Goal: Information Seeking & Learning: Learn about a topic

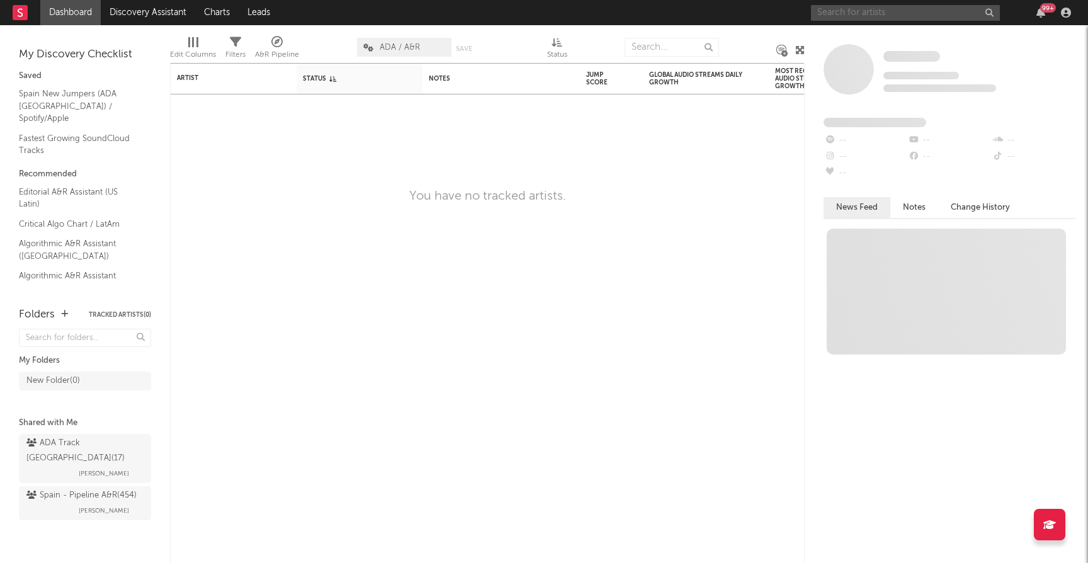
click at [887, 13] on input "text" at bounding box center [905, 13] width 189 height 16
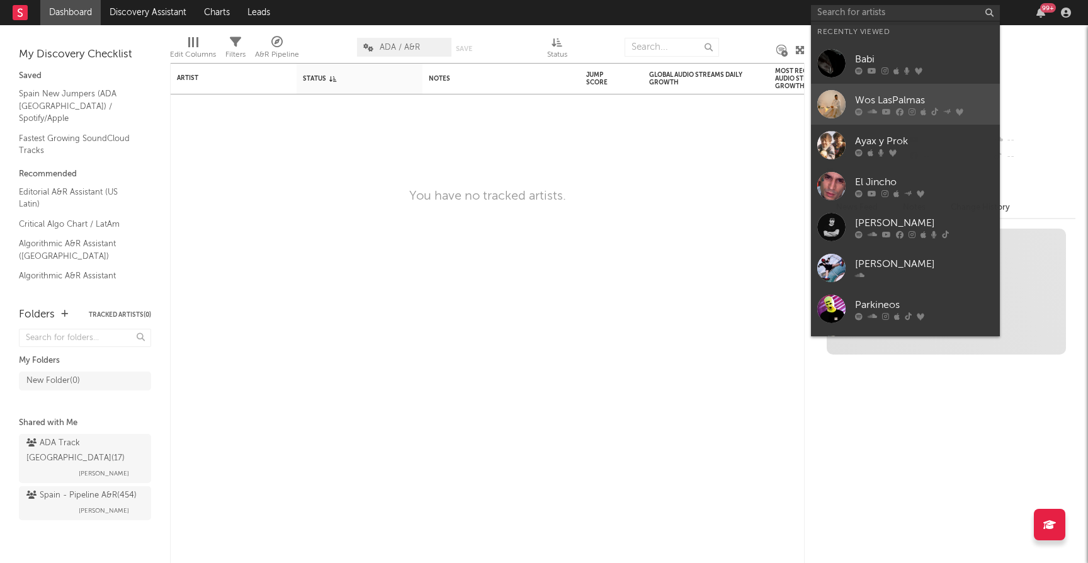
click at [878, 100] on div "Wos LasPalmas" at bounding box center [924, 100] width 139 height 15
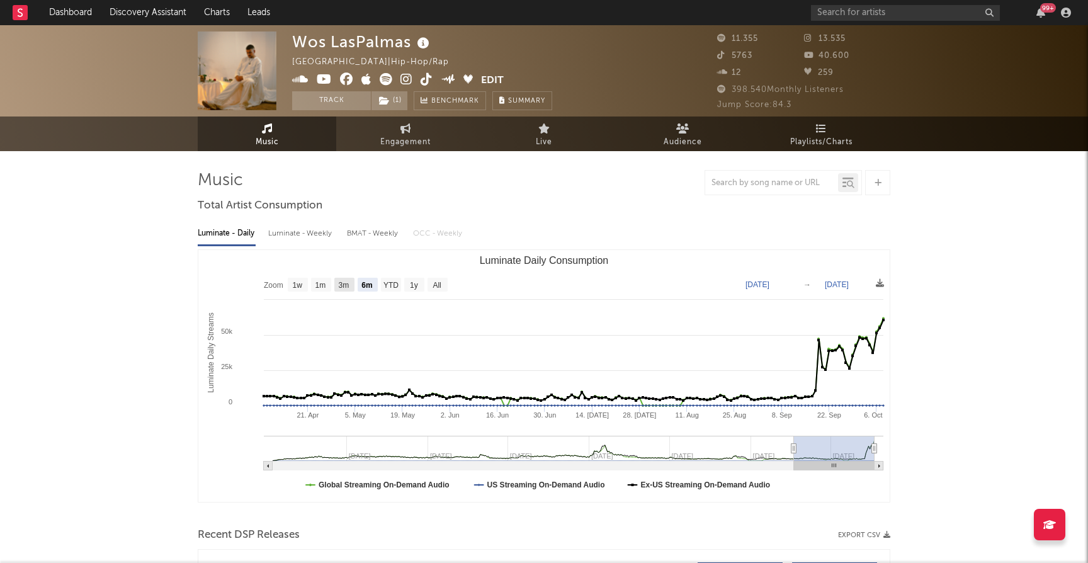
click at [346, 282] on text "3m" at bounding box center [344, 285] width 11 height 9
select select "3m"
type input "[DATE]"
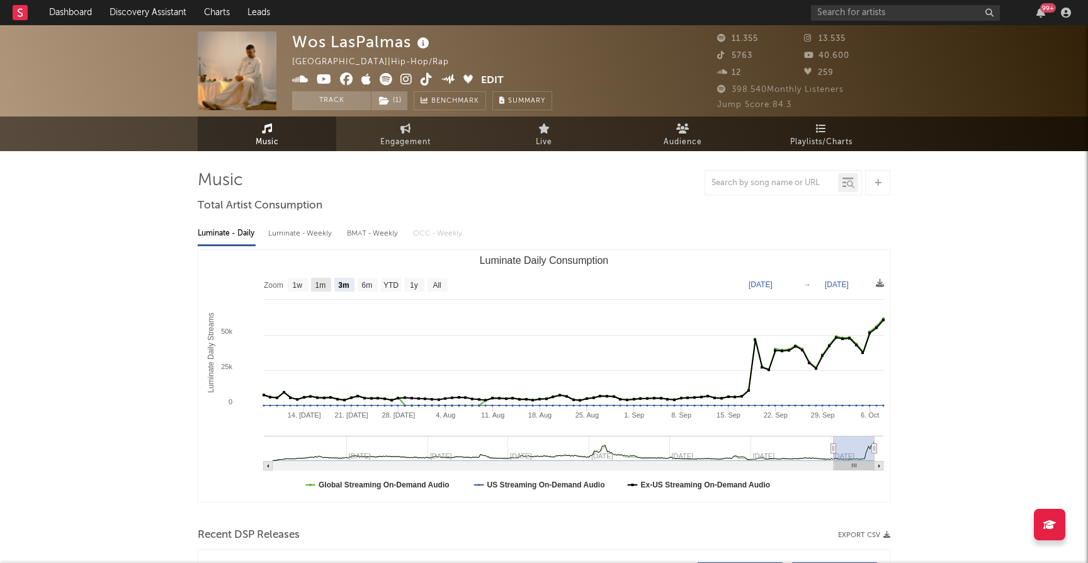
click at [322, 281] on text "1m" at bounding box center [320, 285] width 11 height 9
select select "1m"
type input "[DATE]"
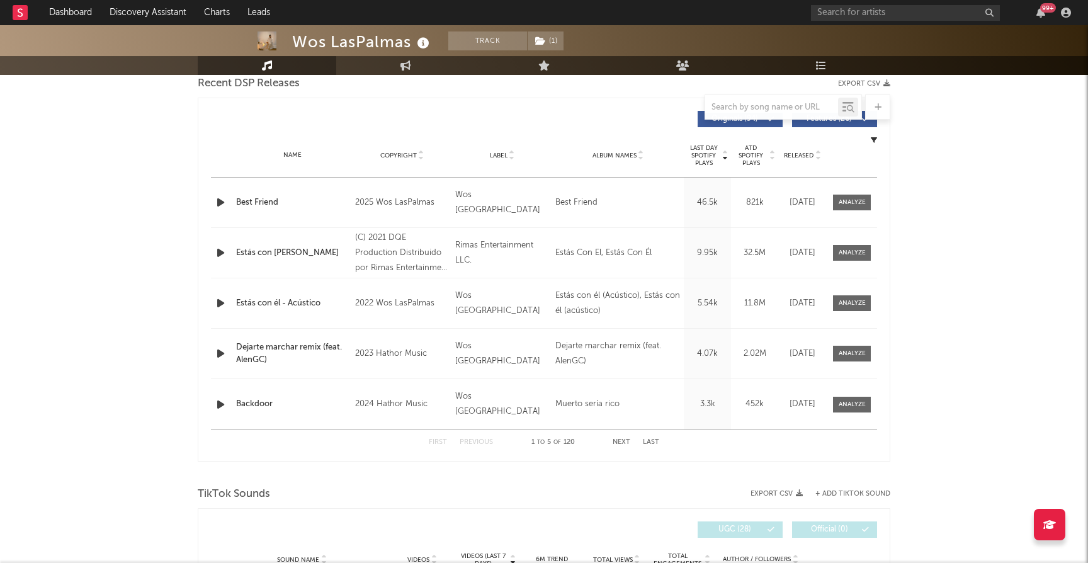
scroll to position [382, 0]
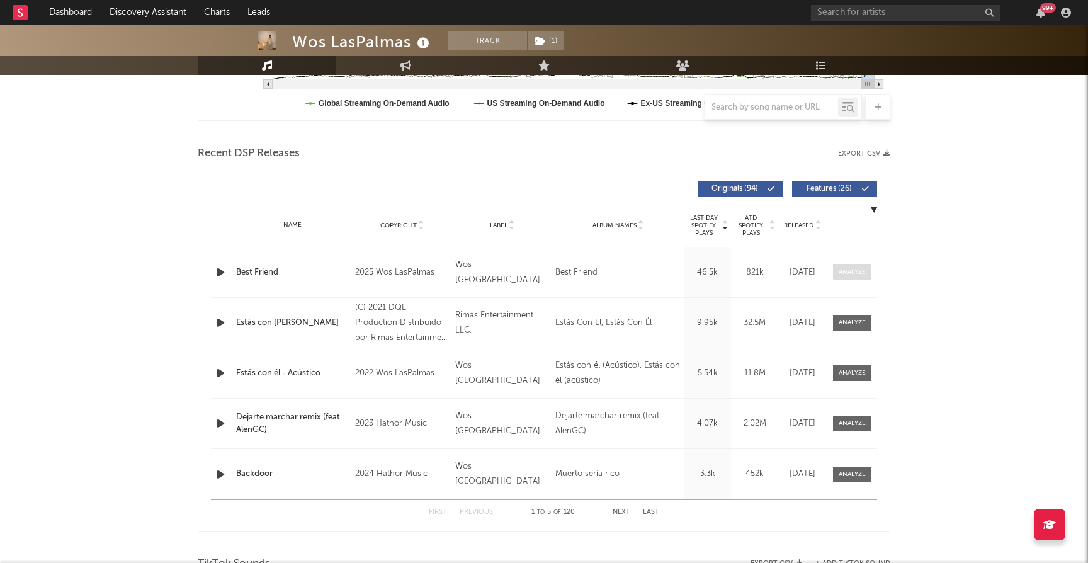
click at [856, 269] on div at bounding box center [852, 272] width 27 height 9
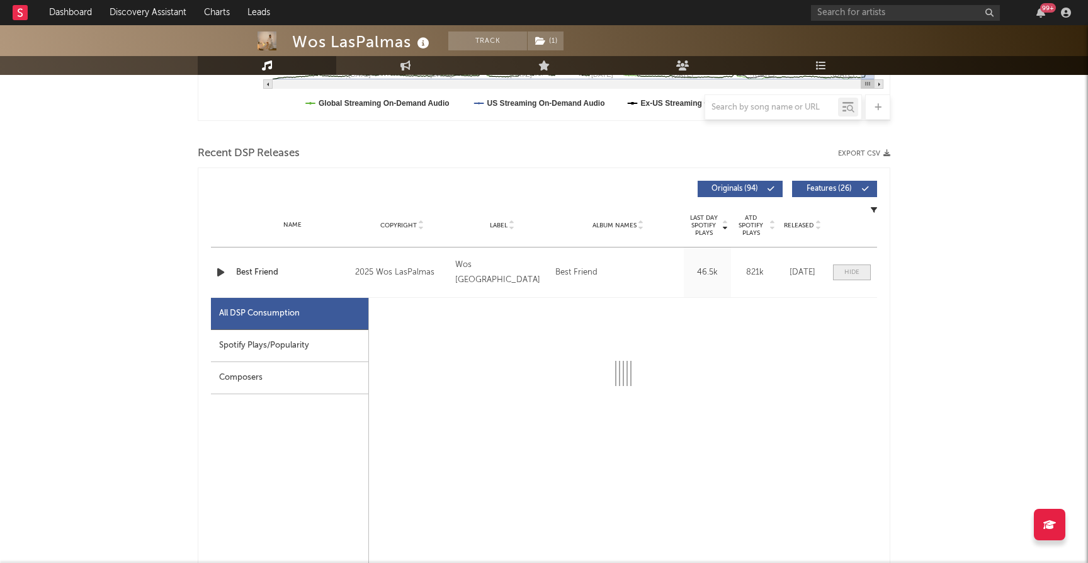
select select "1w"
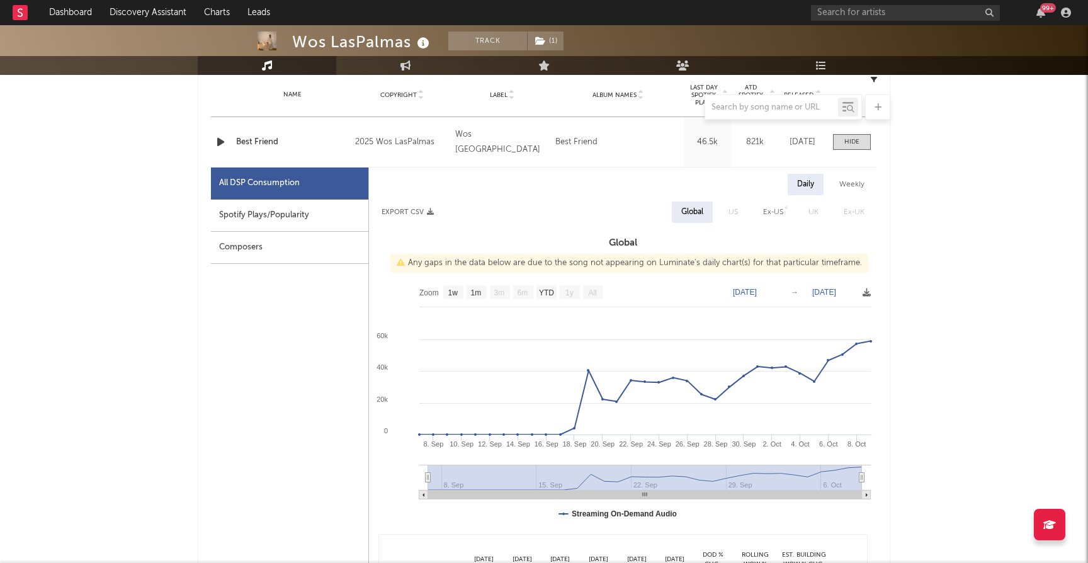
scroll to position [288, 0]
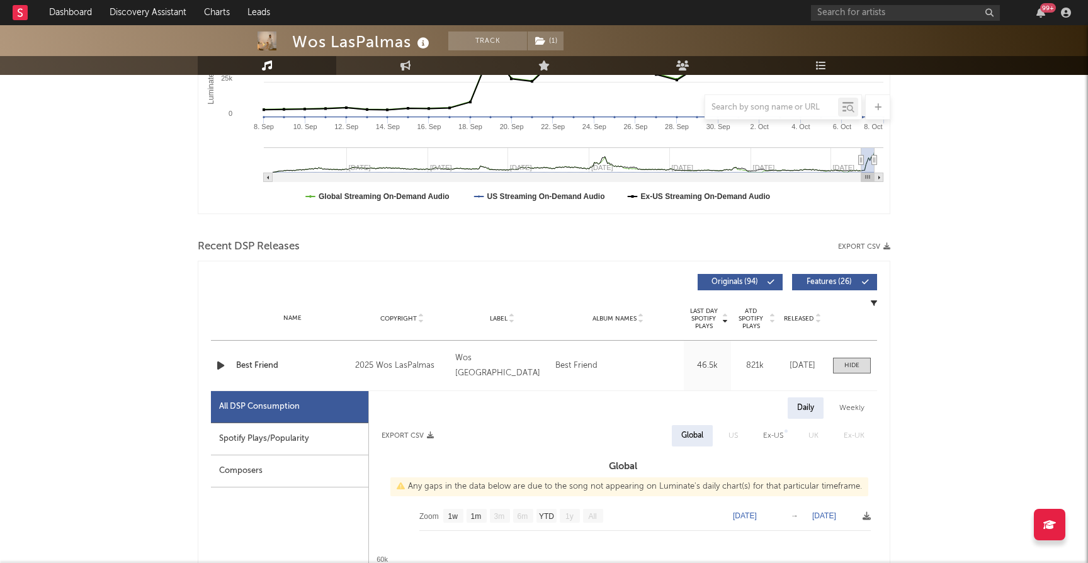
click at [885, 246] on icon "button" at bounding box center [886, 246] width 7 height 7
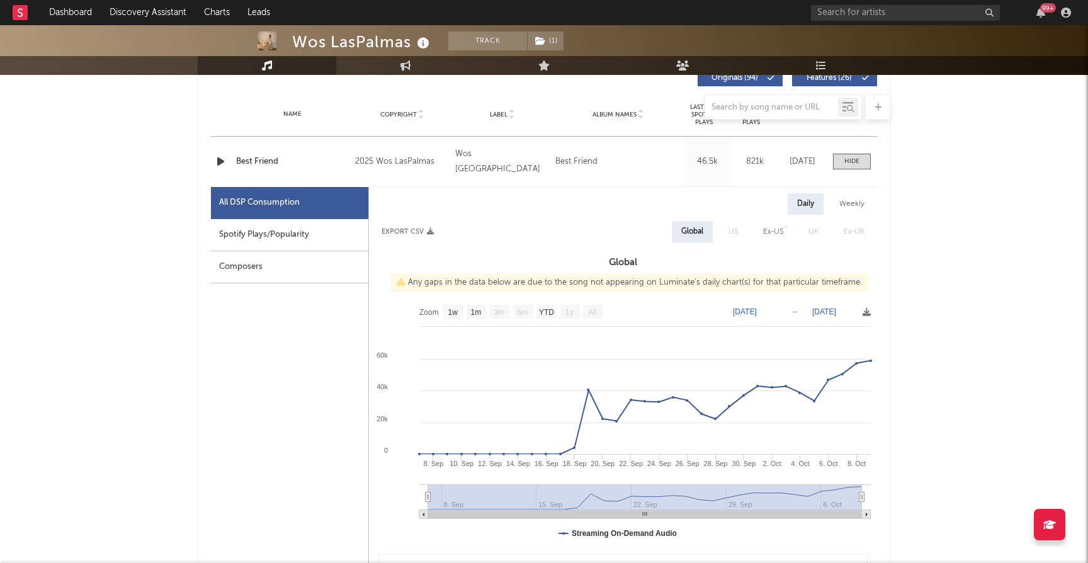
scroll to position [494, 0]
click at [777, 230] on div "Ex-US" at bounding box center [773, 229] width 20 height 15
select select "1w"
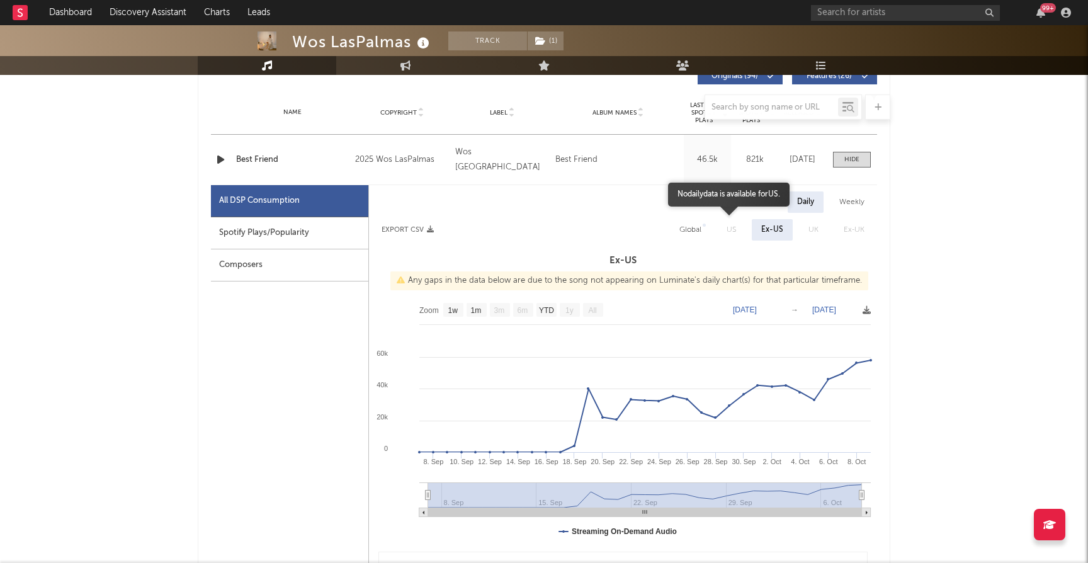
click at [727, 233] on span "US" at bounding box center [731, 229] width 35 height 21
click at [854, 203] on div "Weekly" at bounding box center [852, 201] width 44 height 21
select select "1w"
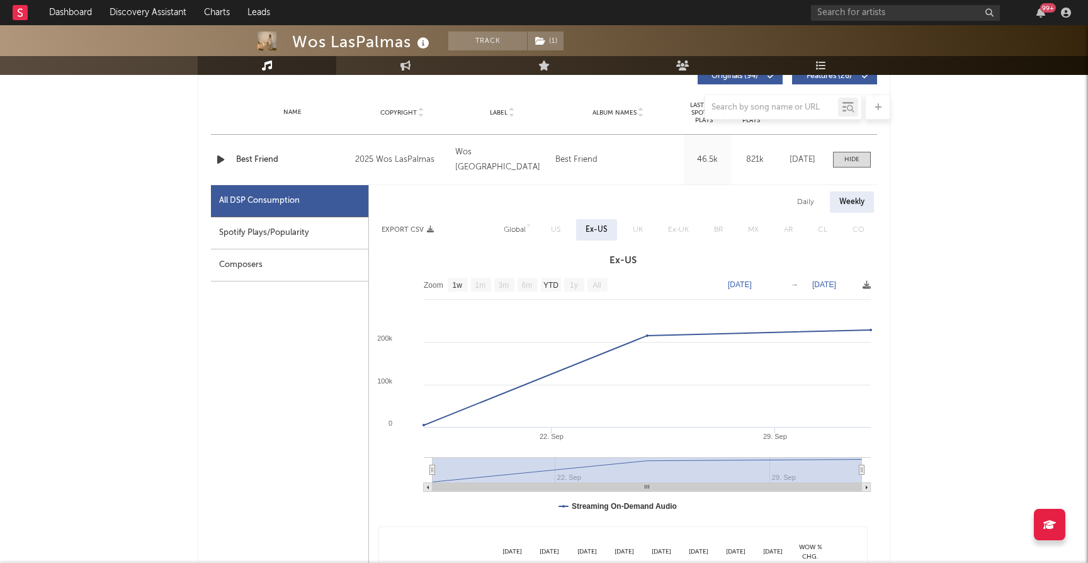
click at [806, 200] on div "Daily" at bounding box center [806, 201] width 36 height 21
select select "1w"
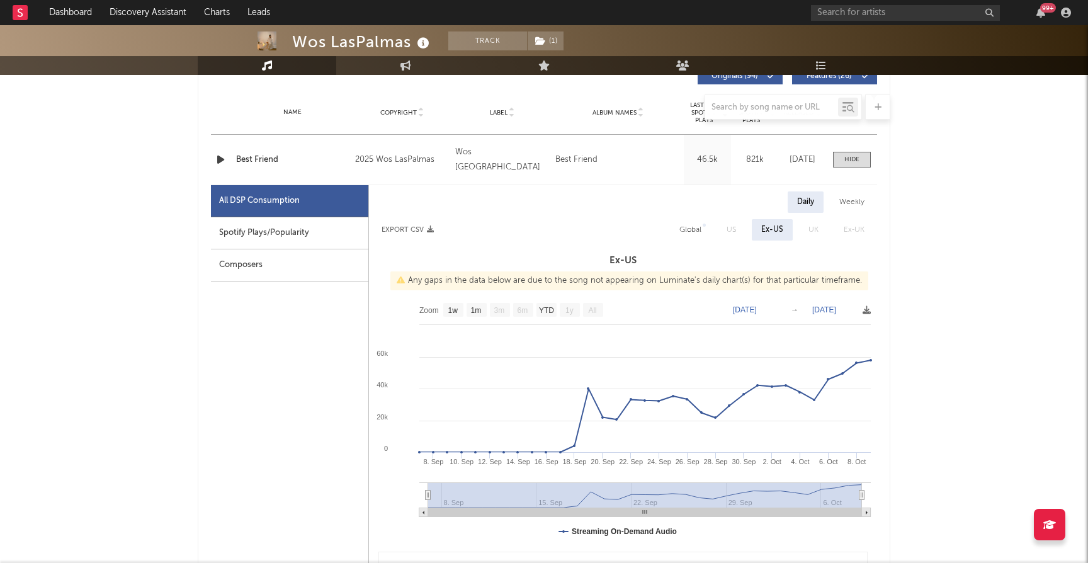
click at [688, 231] on div "Global" at bounding box center [690, 229] width 22 height 15
select select "1w"
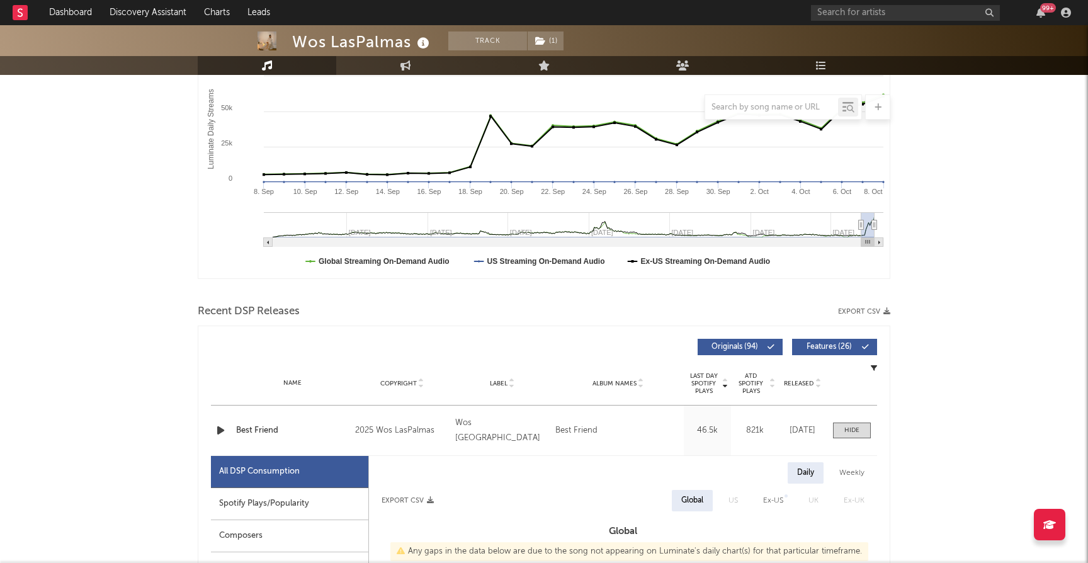
scroll to position [228, 0]
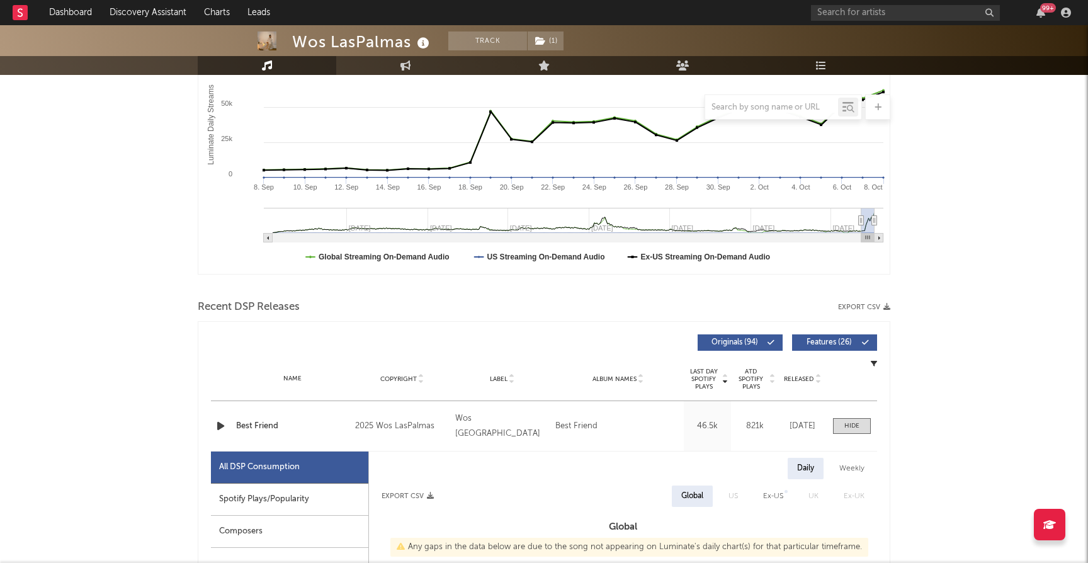
click at [875, 363] on icon "button" at bounding box center [874, 363] width 6 height 6
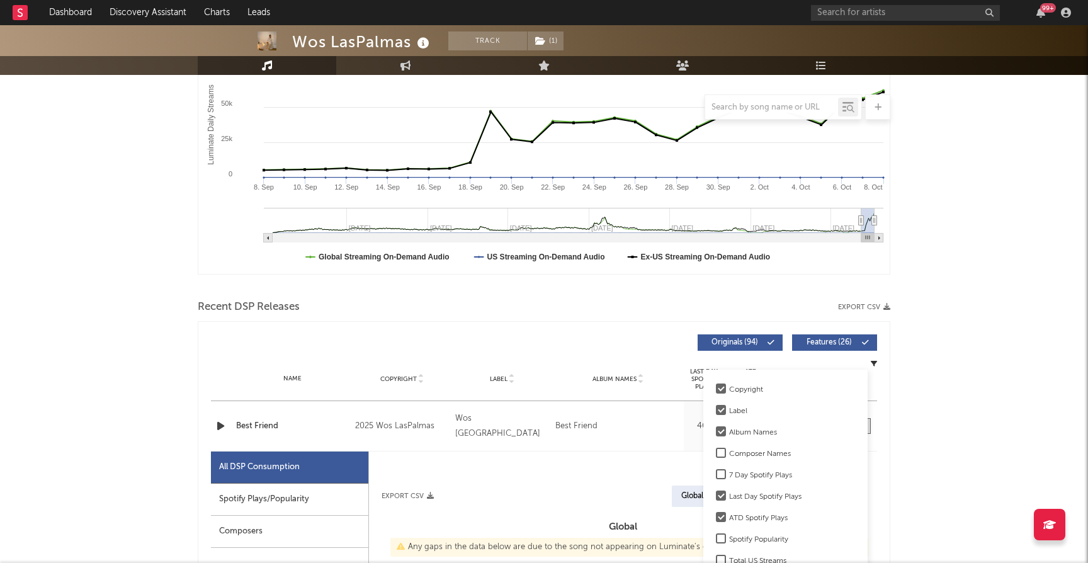
click at [875, 363] on icon "button" at bounding box center [874, 363] width 6 height 6
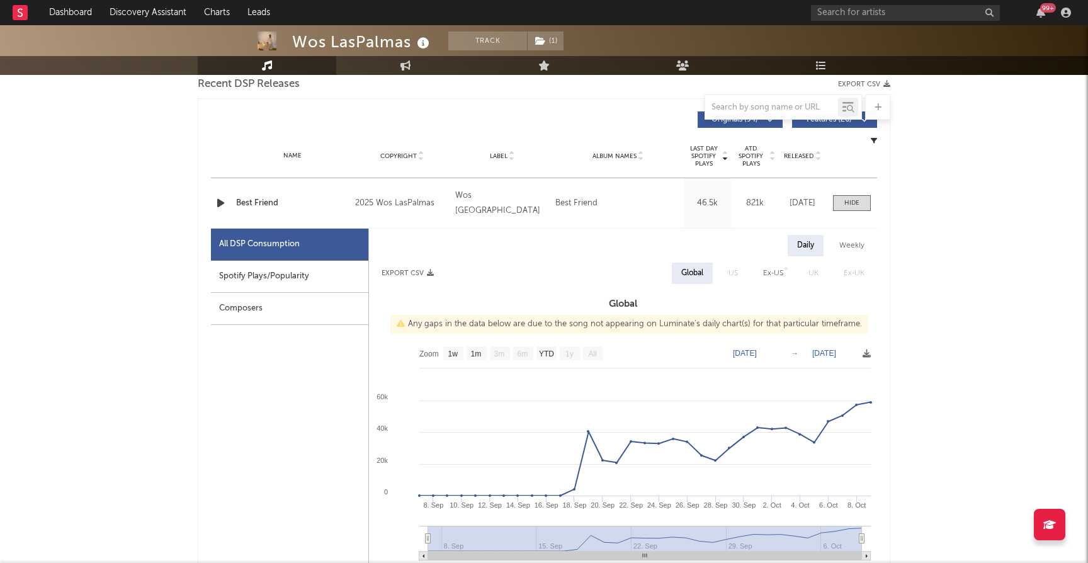
scroll to position [450, 0]
click at [849, 198] on span at bounding box center [852, 204] width 38 height 16
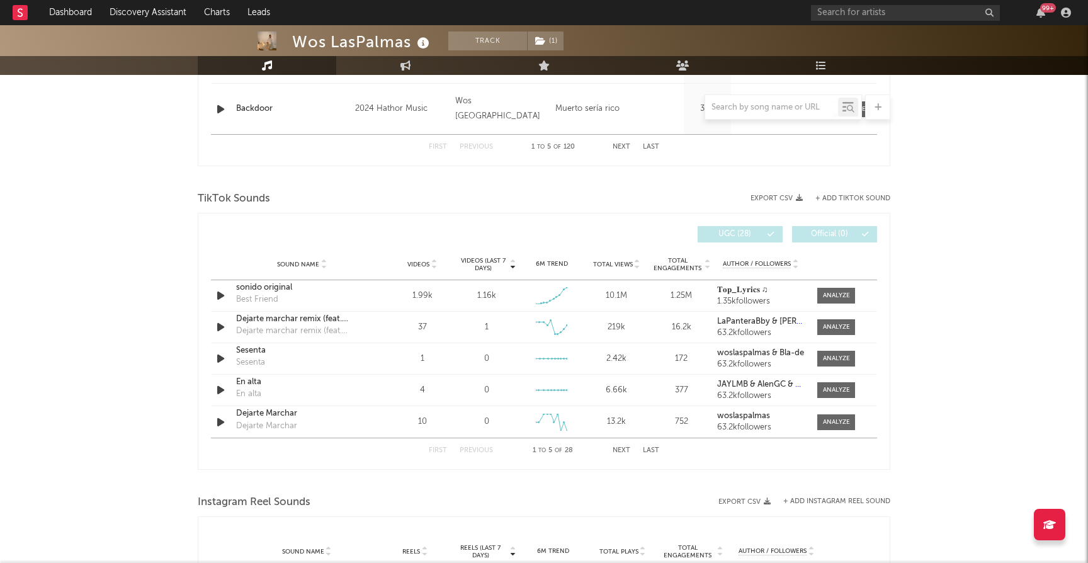
scroll to position [799, 0]
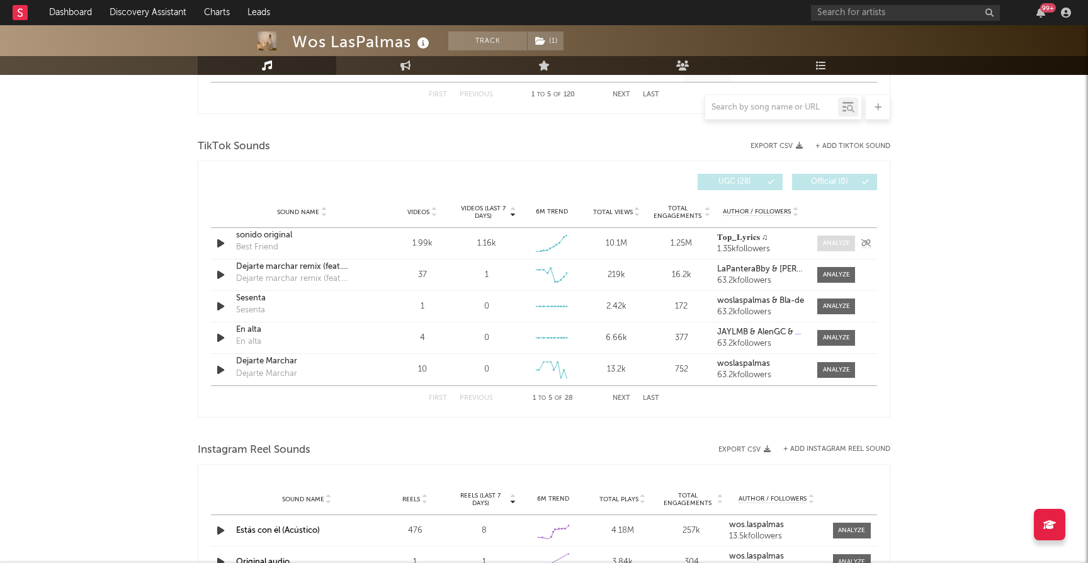
click at [837, 242] on div at bounding box center [836, 243] width 27 height 9
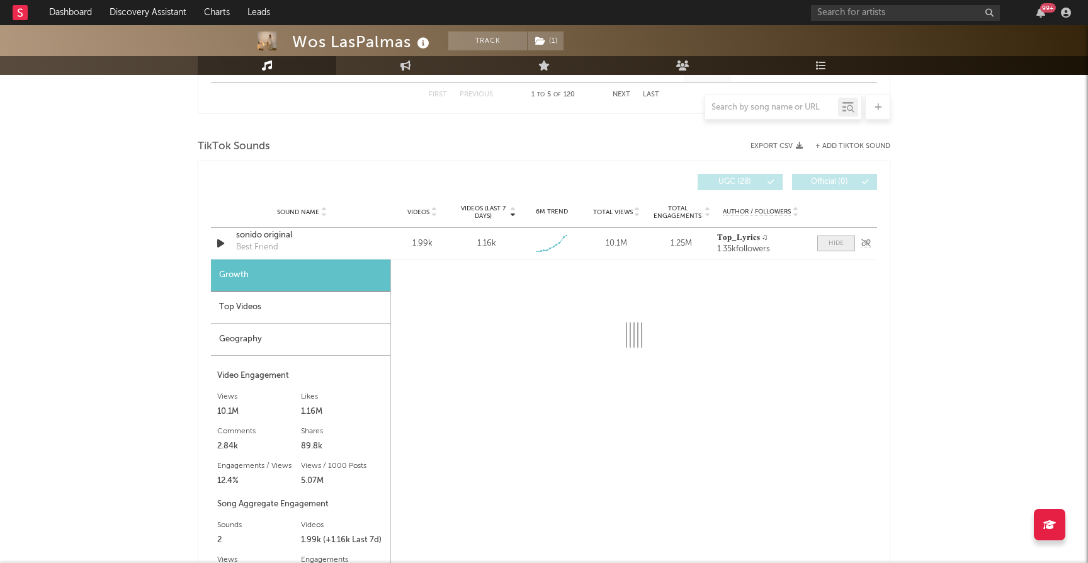
select select "1w"
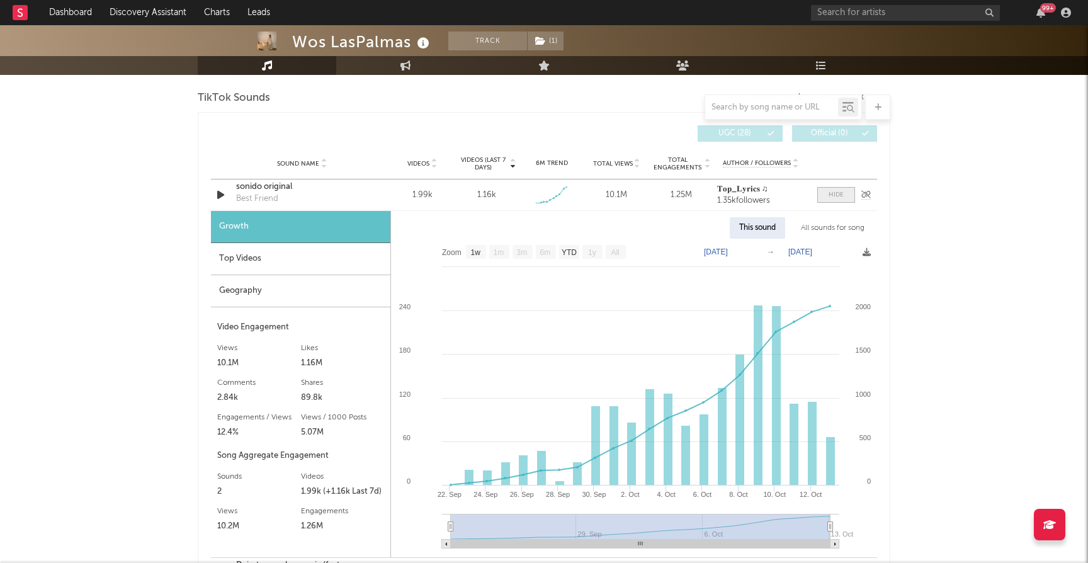
scroll to position [850, 0]
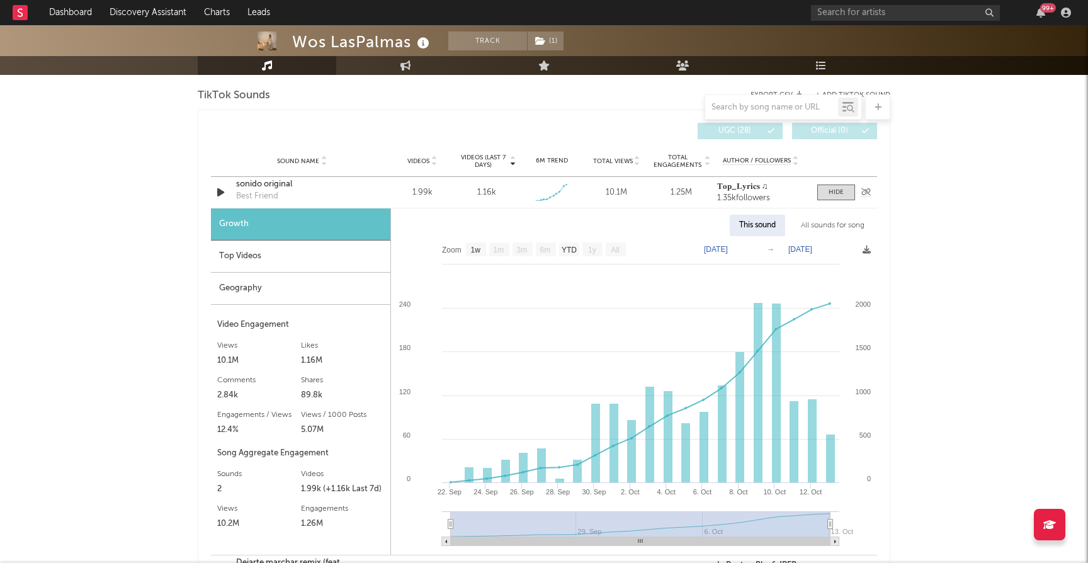
click at [222, 191] on icon "button" at bounding box center [220, 192] width 13 height 16
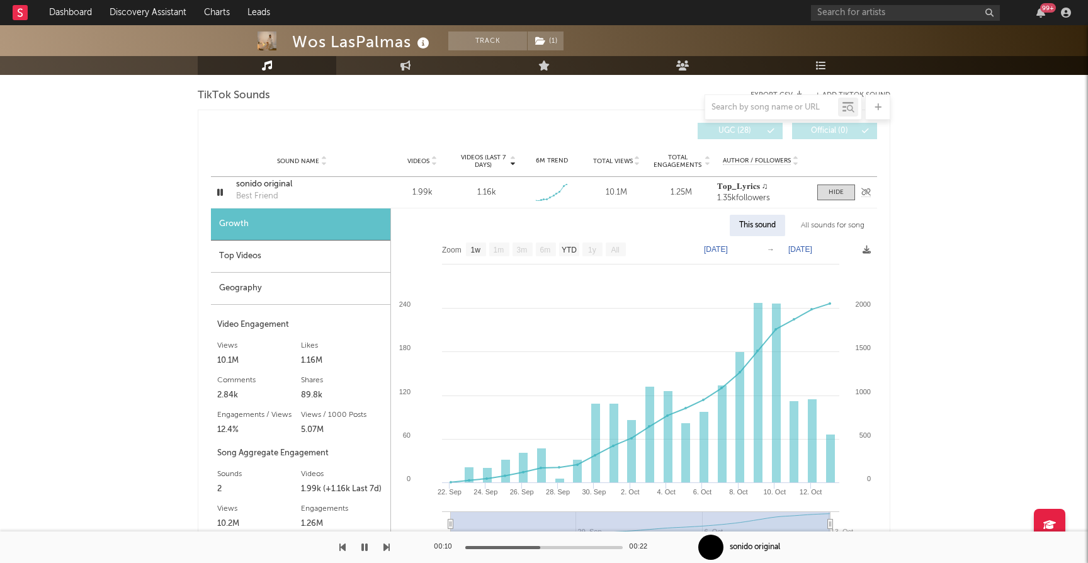
click at [222, 191] on icon "button" at bounding box center [220, 192] width 12 height 16
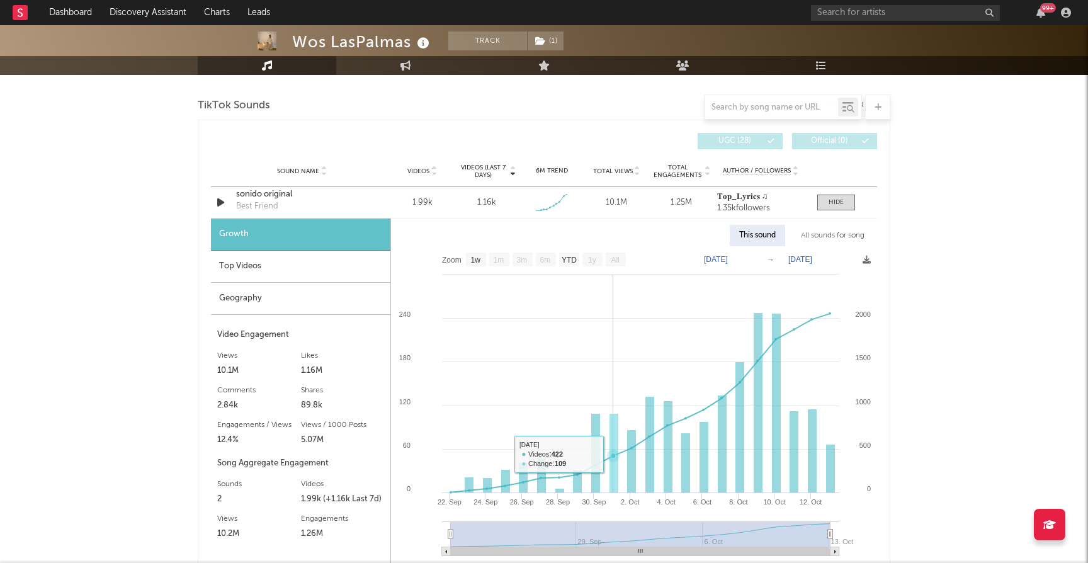
scroll to position [843, 0]
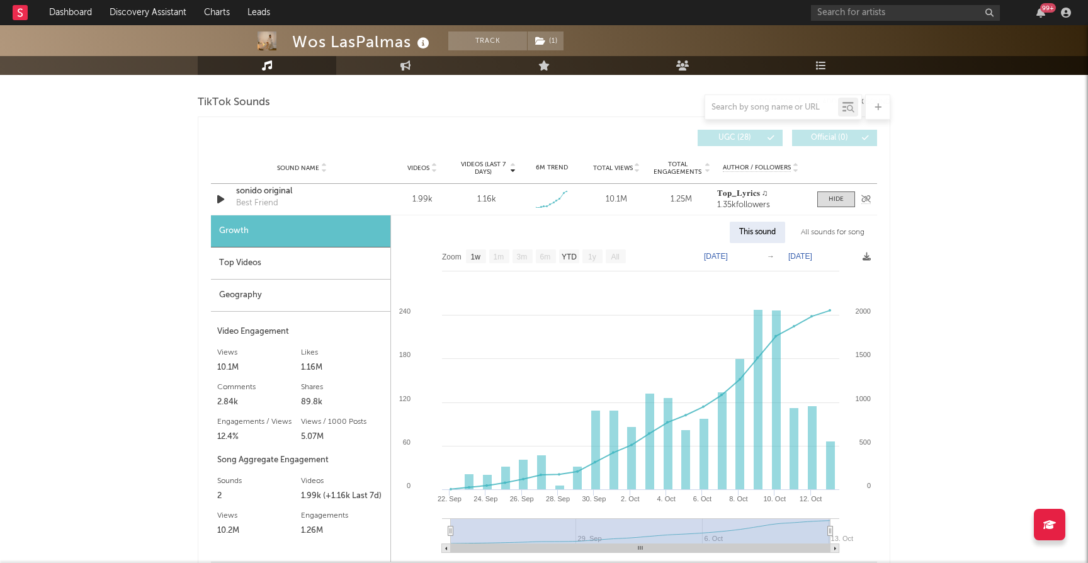
click at [220, 199] on icon "button" at bounding box center [220, 199] width 13 height 16
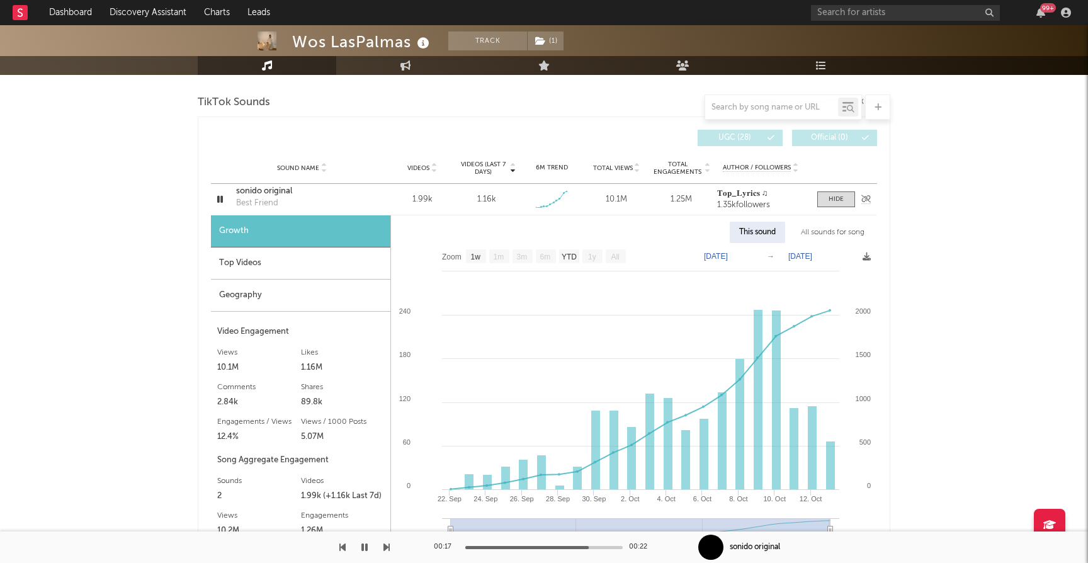
click at [220, 199] on icon "button" at bounding box center [220, 199] width 12 height 16
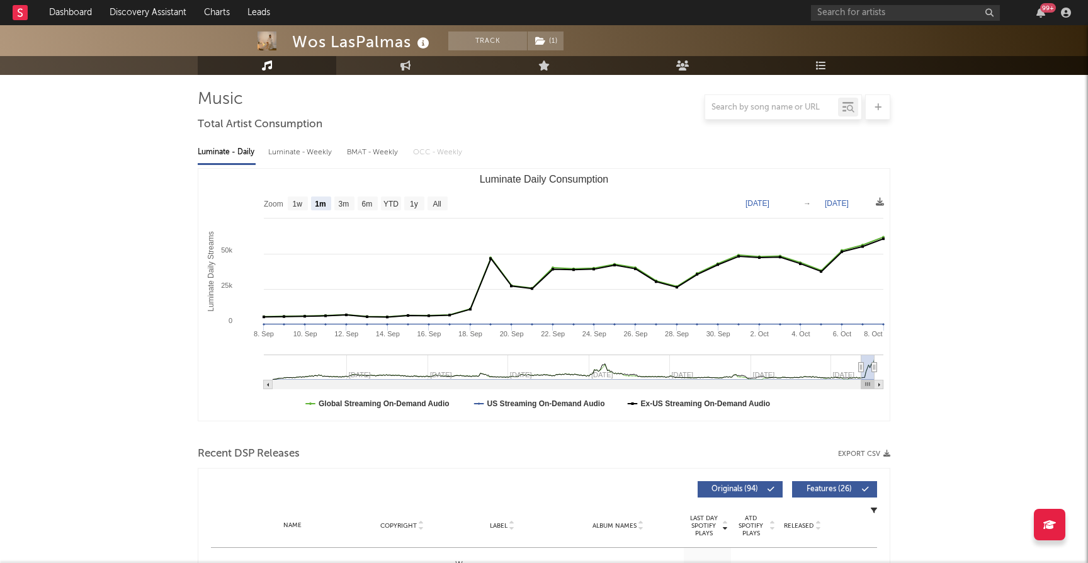
scroll to position [0, 0]
